Goal: Task Accomplishment & Management: Manage account settings

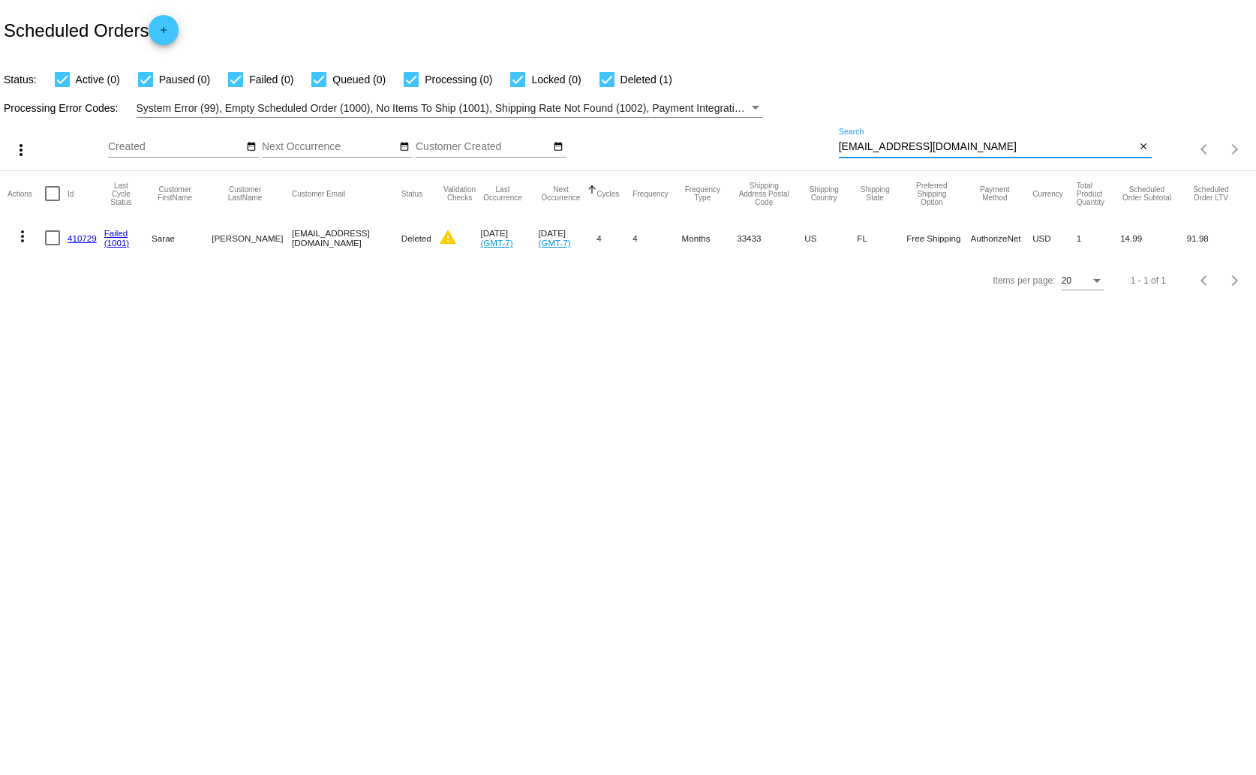
click at [892, 143] on input "[EMAIL_ADDRESS][DOMAIN_NAME]" at bounding box center [987, 147] width 297 height 12
paste input "[EMAIL_ADDRESS][DOMAIN_NAME]"
click at [892, 143] on input "[EMAIL_ADDRESS][DOMAIN_NAME]" at bounding box center [987, 147] width 297 height 12
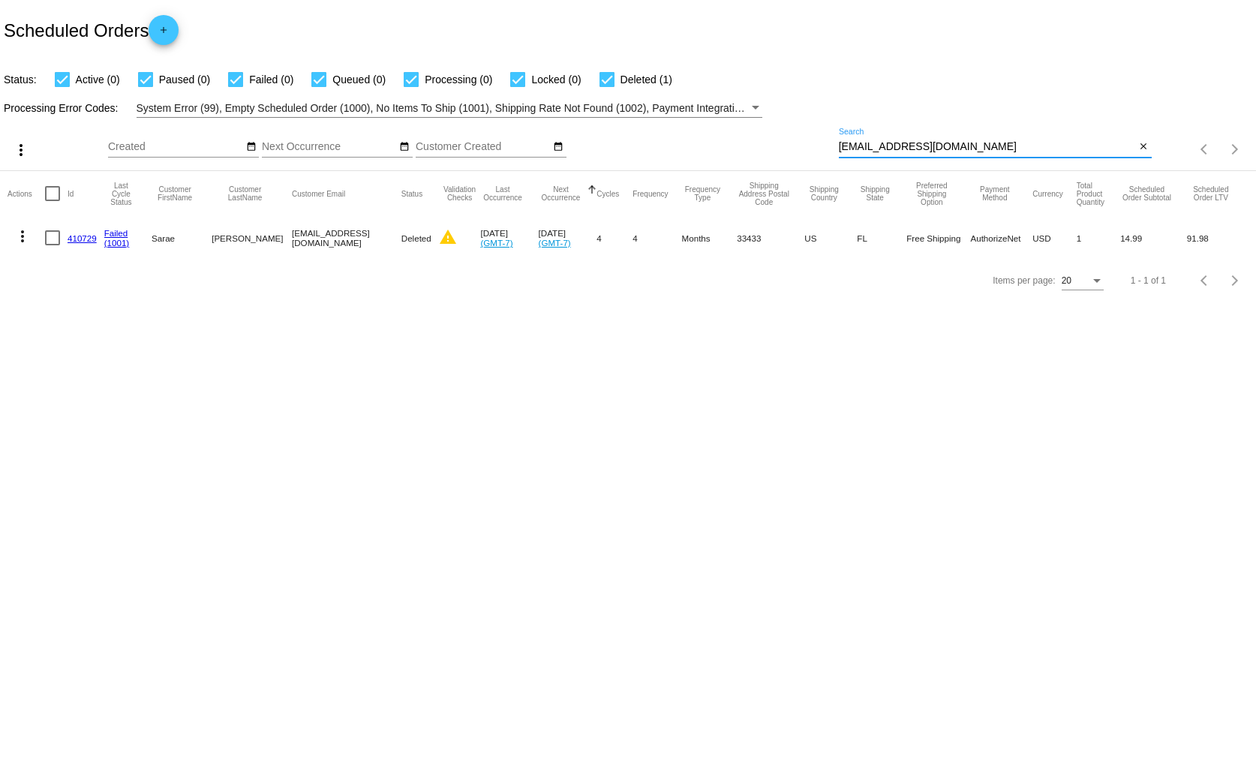
type input "[EMAIL_ADDRESS][DOMAIN_NAME]"
click at [88, 236] on link "575762" at bounding box center [82, 238] width 29 height 10
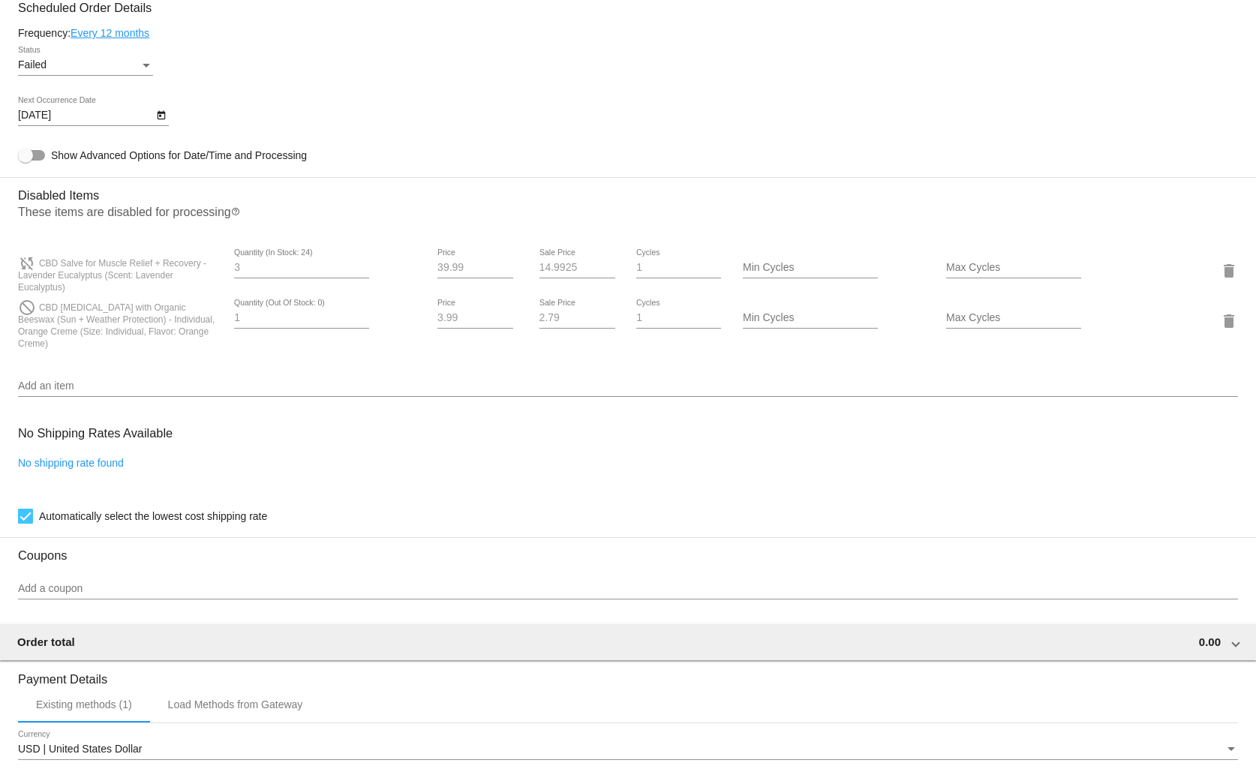
scroll to position [867, 0]
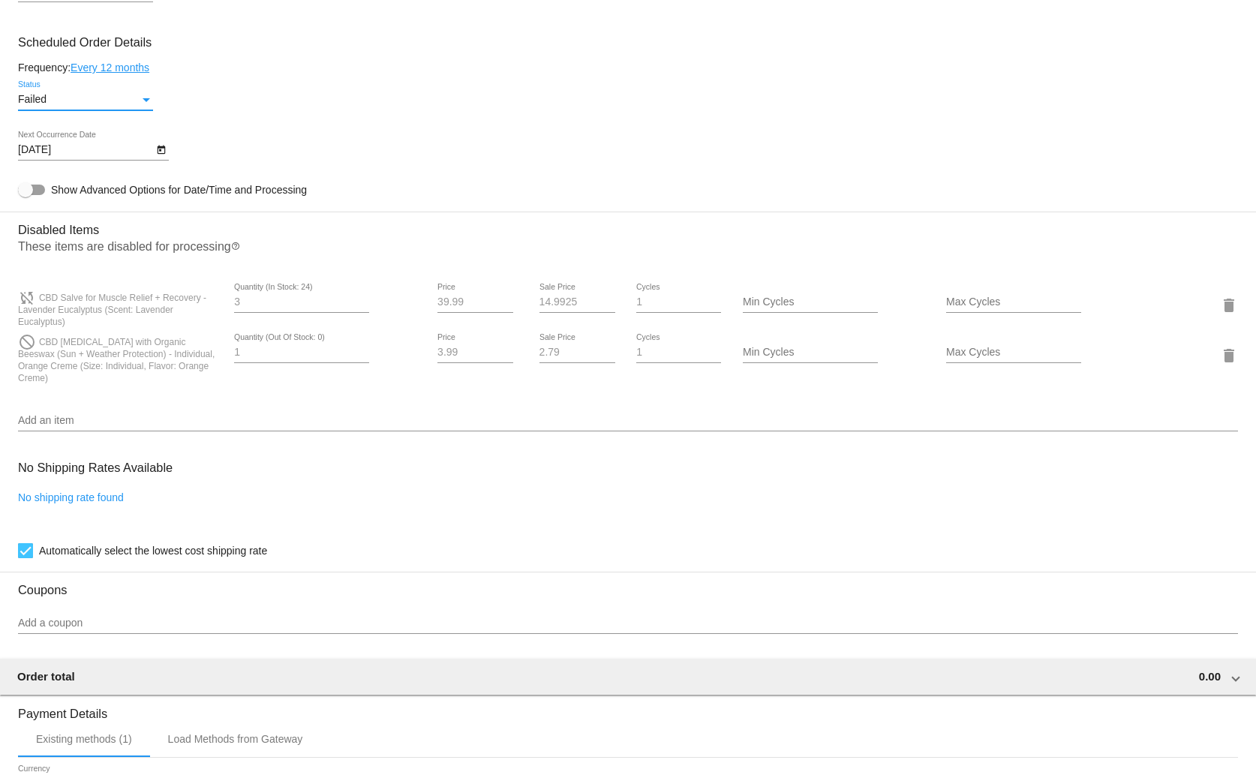
click at [130, 99] on div "Failed" at bounding box center [79, 100] width 122 height 12
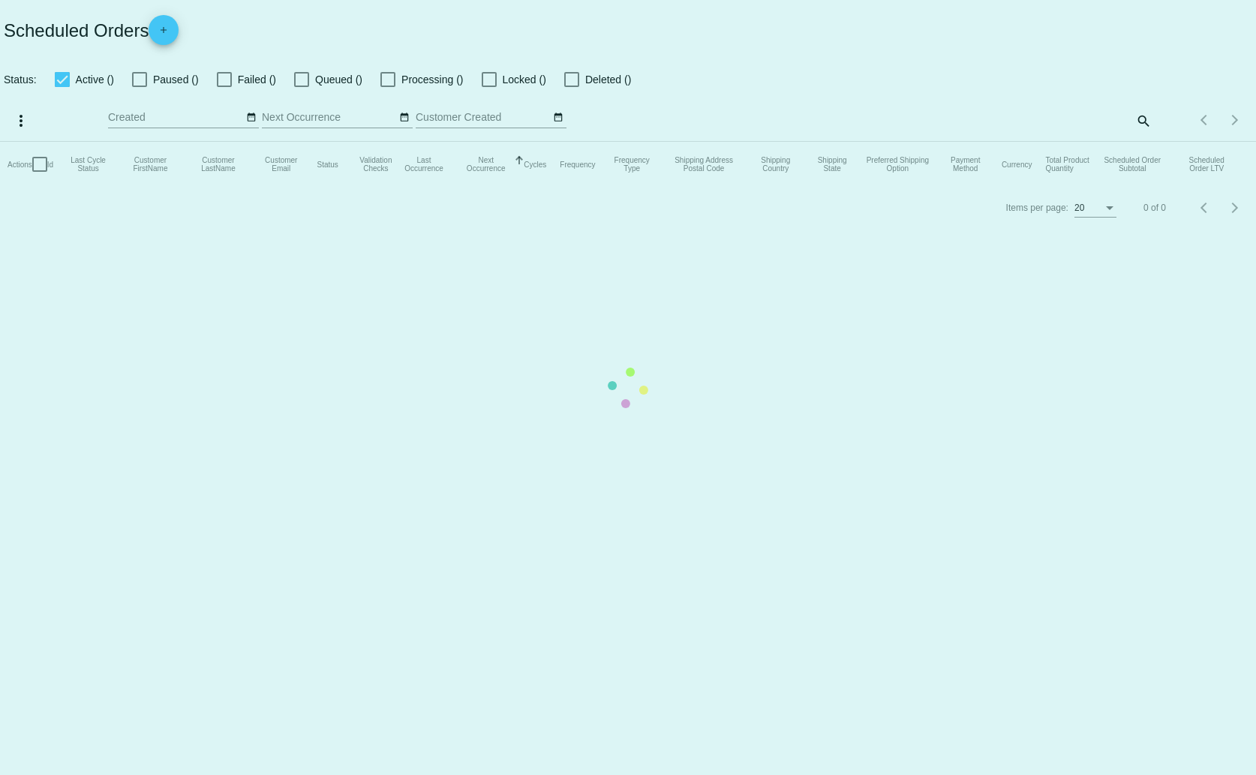
checkbox input "true"
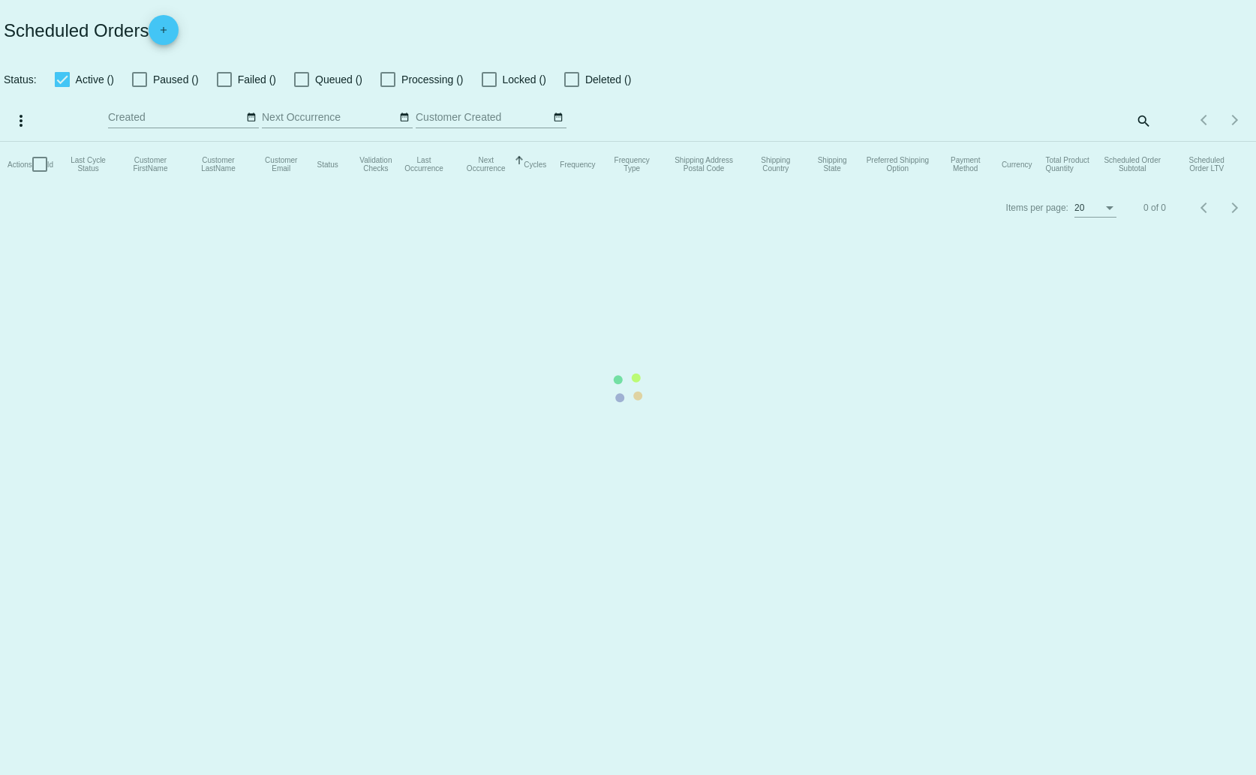
checkbox input "true"
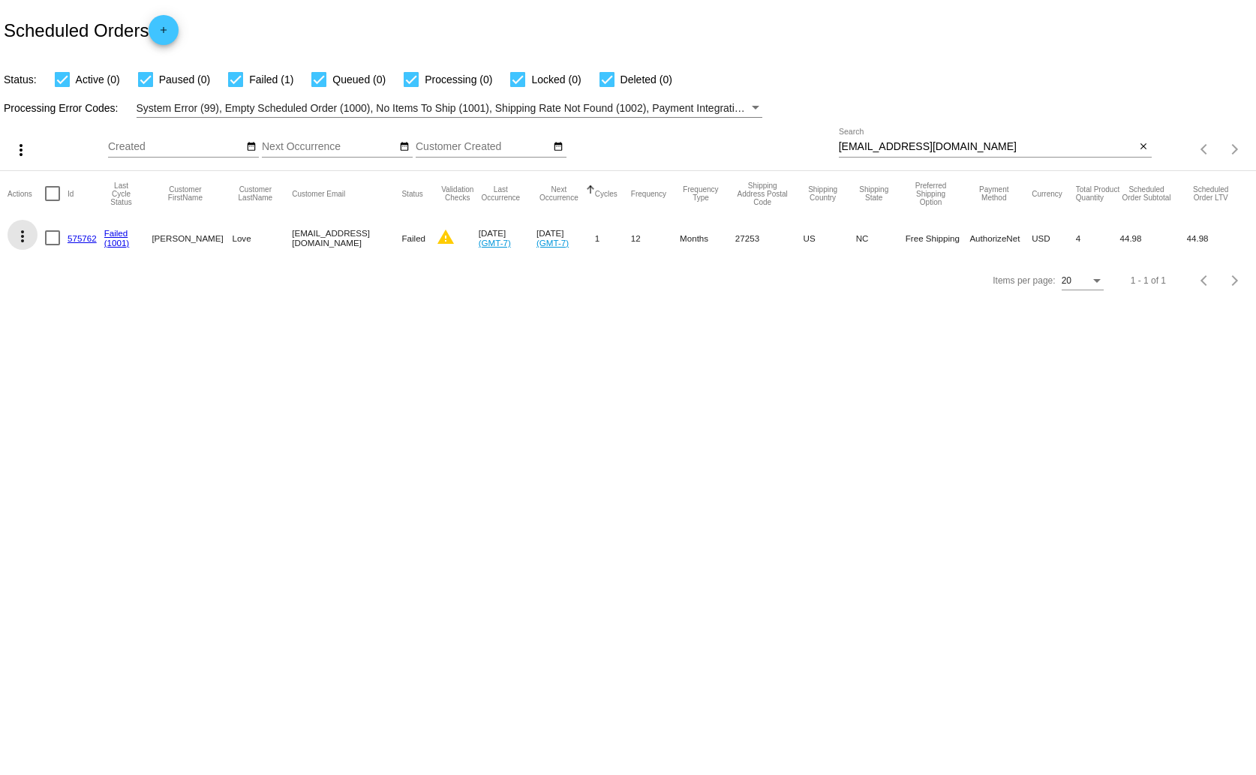
click at [26, 229] on mat-icon "more_vert" at bounding box center [23, 236] width 18 height 18
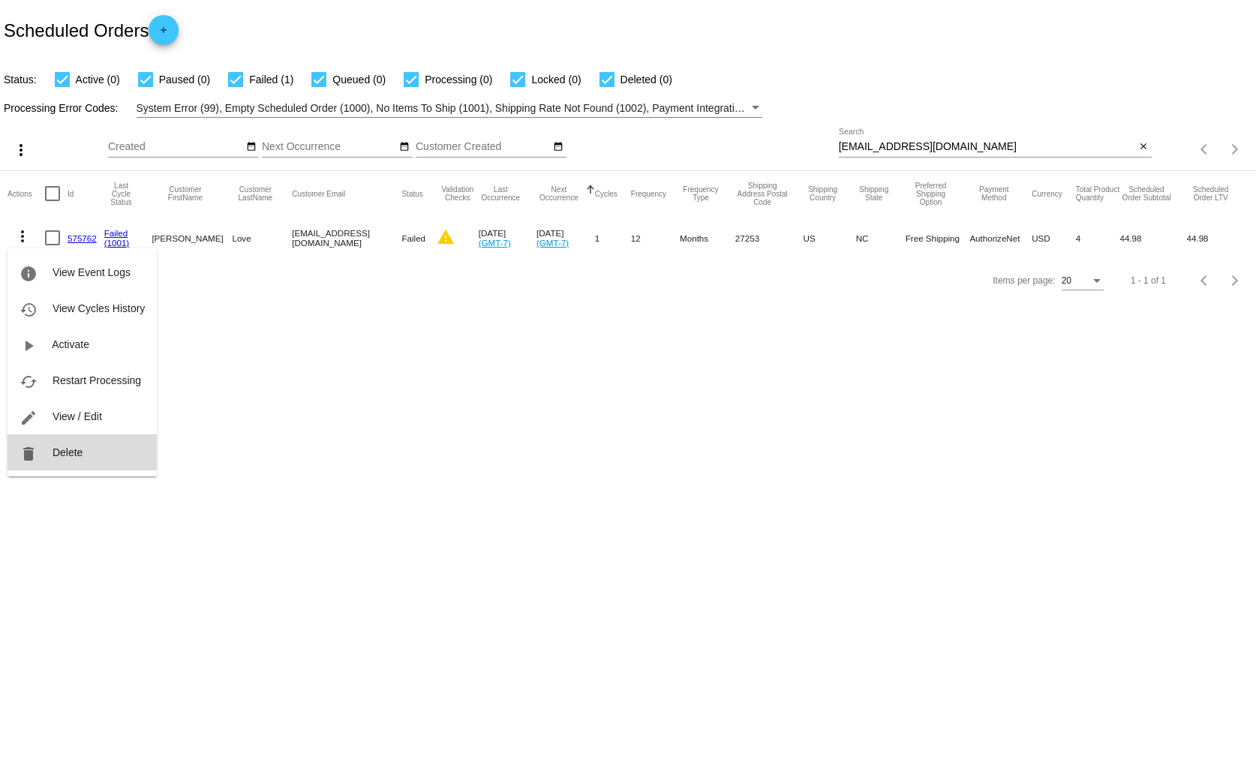
click at [105, 444] on button "delete Delete" at bounding box center [82, 453] width 149 height 36
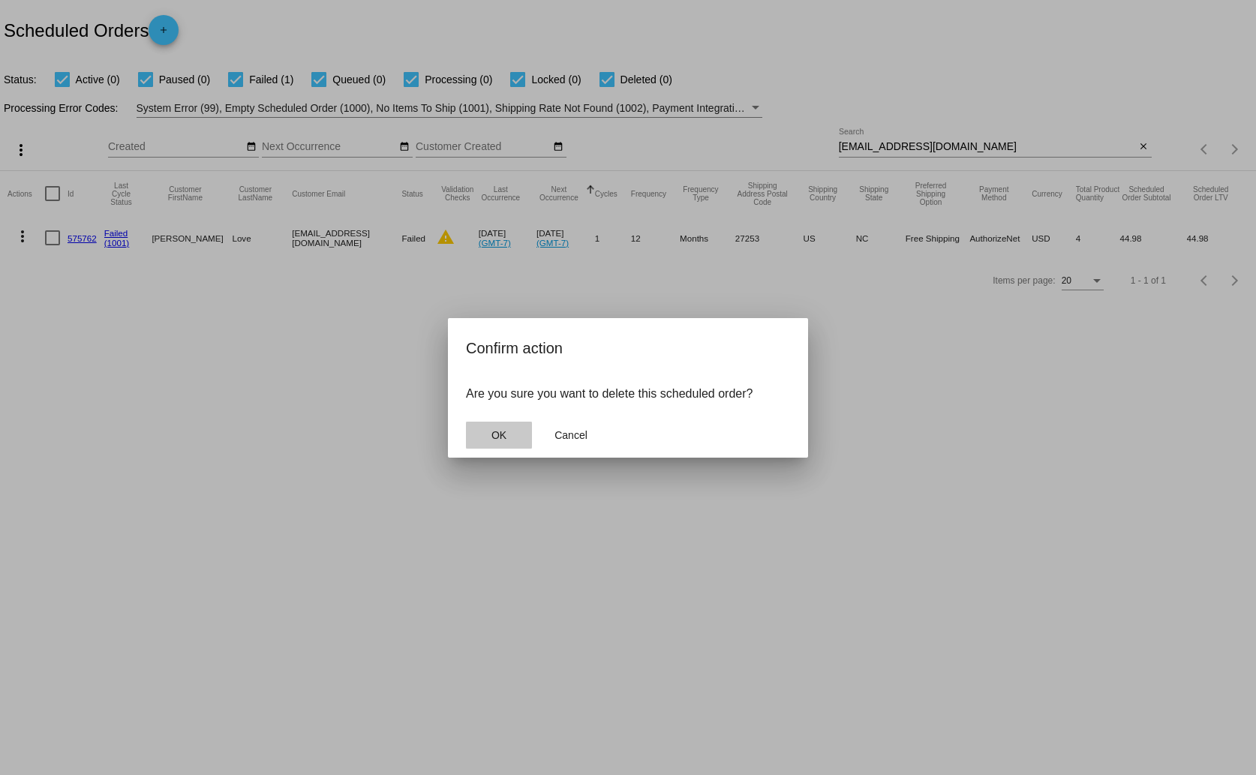
click at [510, 429] on button "OK" at bounding box center [499, 435] width 66 height 27
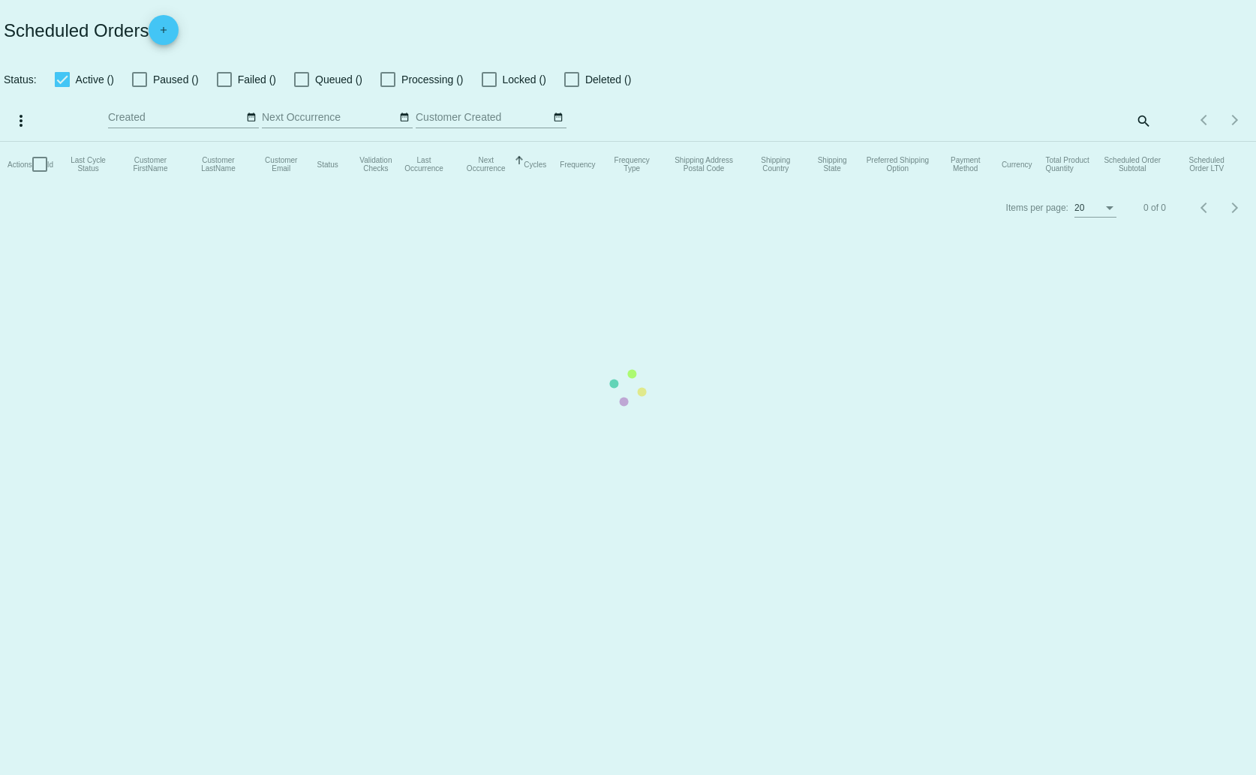
checkbox input "true"
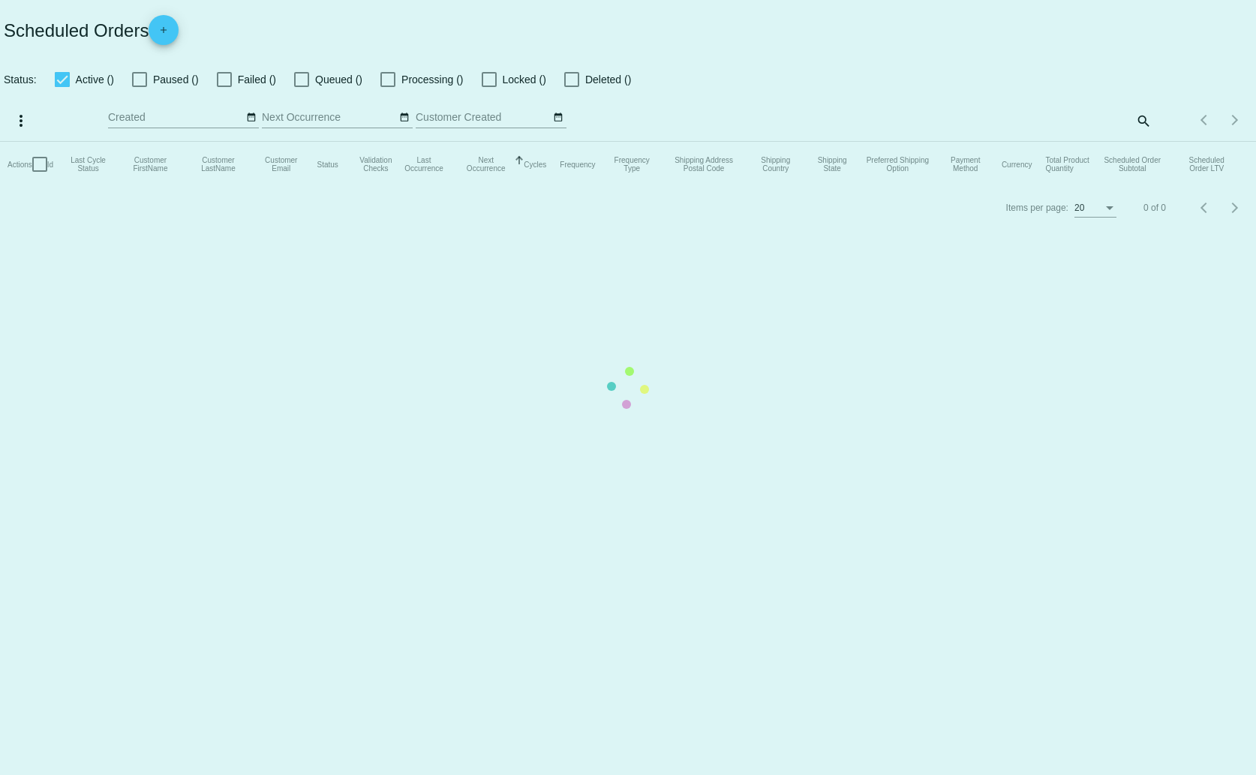
checkbox input "true"
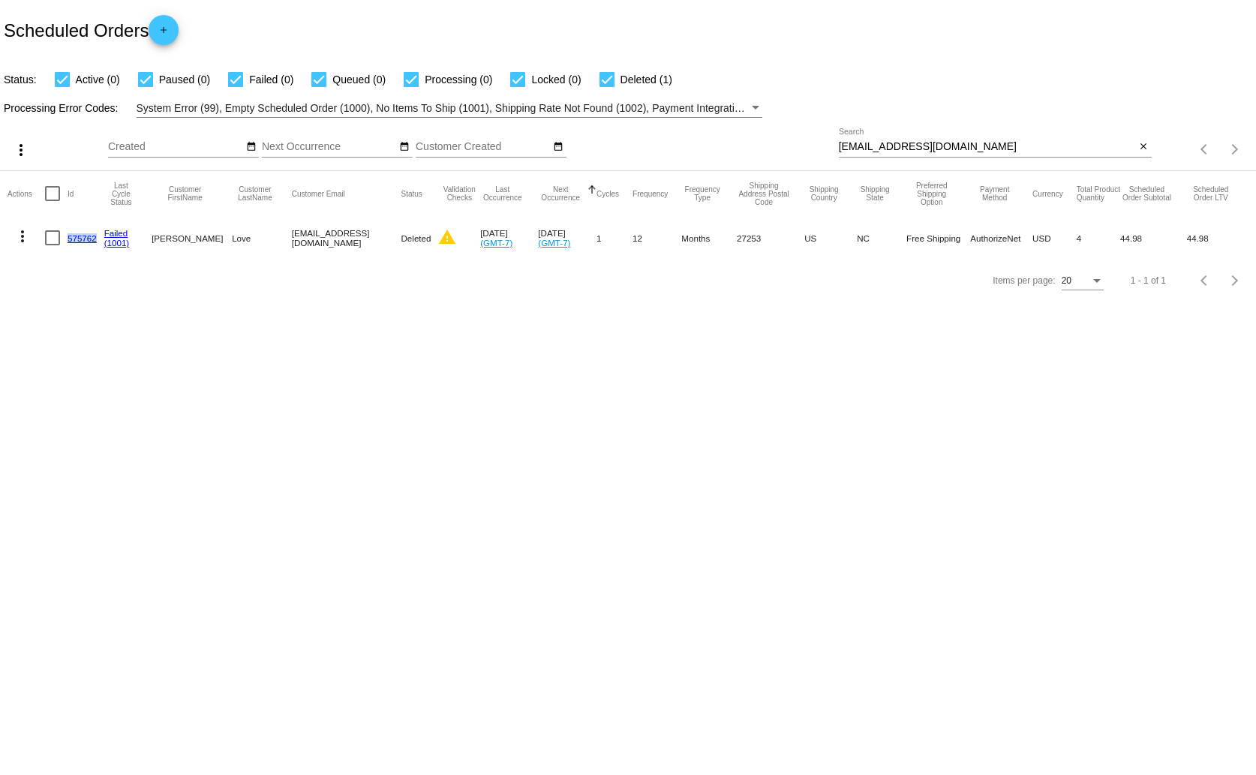
drag, startPoint x: 97, startPoint y: 245, endPoint x: 66, endPoint y: 242, distance: 30.9
click at [66, 242] on mat-row "more_vert 575762 Failed (1001) Steve Love crestviewfarm1@bellsouth.net Deleted …" at bounding box center [628, 238] width 1241 height 44
copy mat-row "575762"
click at [69, 381] on body "Scheduled Orders add Status: Active (0) Paused (0) Failed (0) Queued (0) Proces…" at bounding box center [628, 387] width 1256 height 775
